Goal: Find specific page/section: Find specific page/section

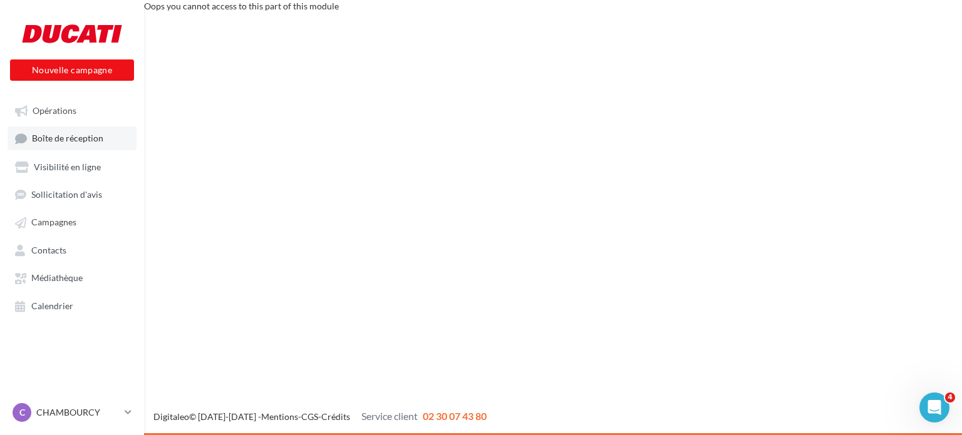
click at [83, 142] on span "Boîte de réception" at bounding box center [67, 138] width 71 height 11
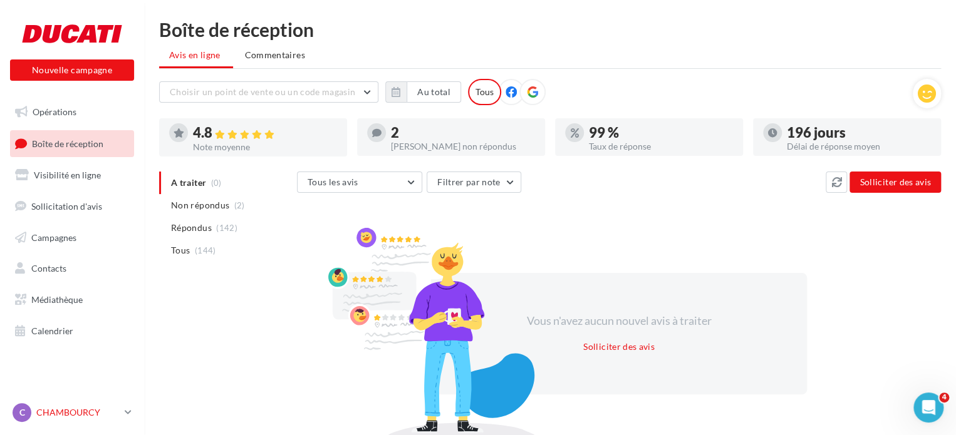
click at [76, 411] on p "CHAMBOURCY" at bounding box center [77, 413] width 83 height 13
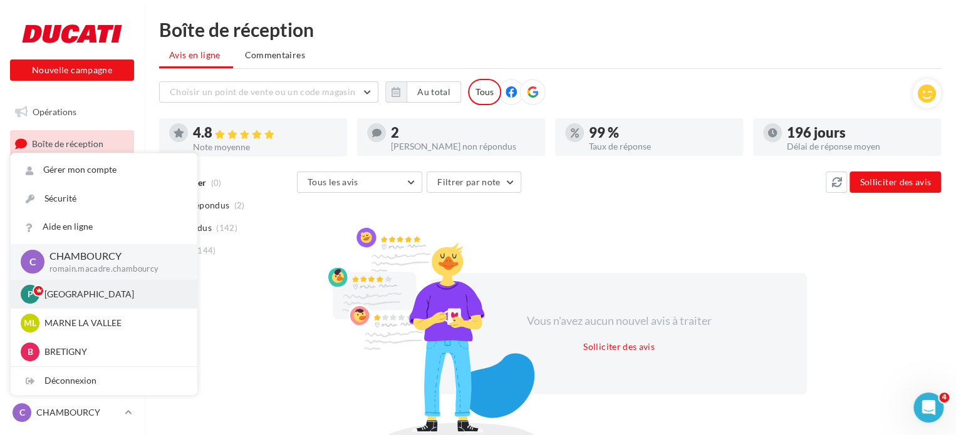
click at [53, 295] on p "PARIS" at bounding box center [113, 294] width 138 height 13
